Goal: Task Accomplishment & Management: Use online tool/utility

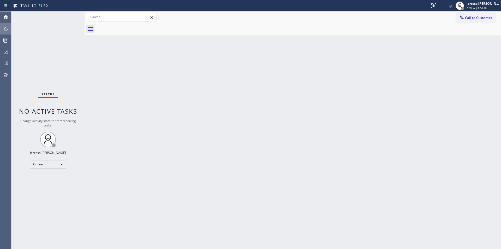
click at [8, 29] on icon at bounding box center [6, 29] width 6 height 6
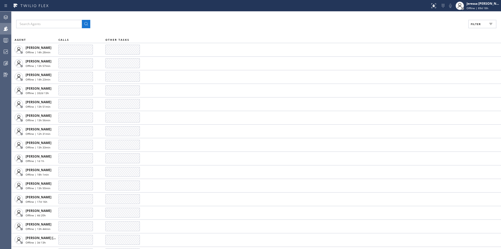
click at [477, 25] on span "Filter" at bounding box center [476, 24] width 10 height 4
click at [438, 64] on div "Available" at bounding box center [459, 61] width 83 height 8
click at [440, 64] on div "Available" at bounding box center [459, 61] width 83 height 8
click at [440, 62] on label "Available" at bounding box center [462, 62] width 69 height 4
click at [428, 62] on input "Available" at bounding box center [425, 61] width 6 height 6
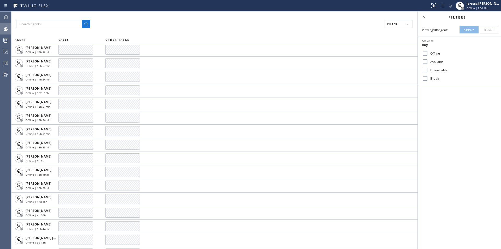
checkbox input "true"
click at [471, 28] on span "Apply" at bounding box center [469, 30] width 11 height 4
click at [424, 17] on icon at bounding box center [424, 17] width 6 height 6
